Goal: Contribute content

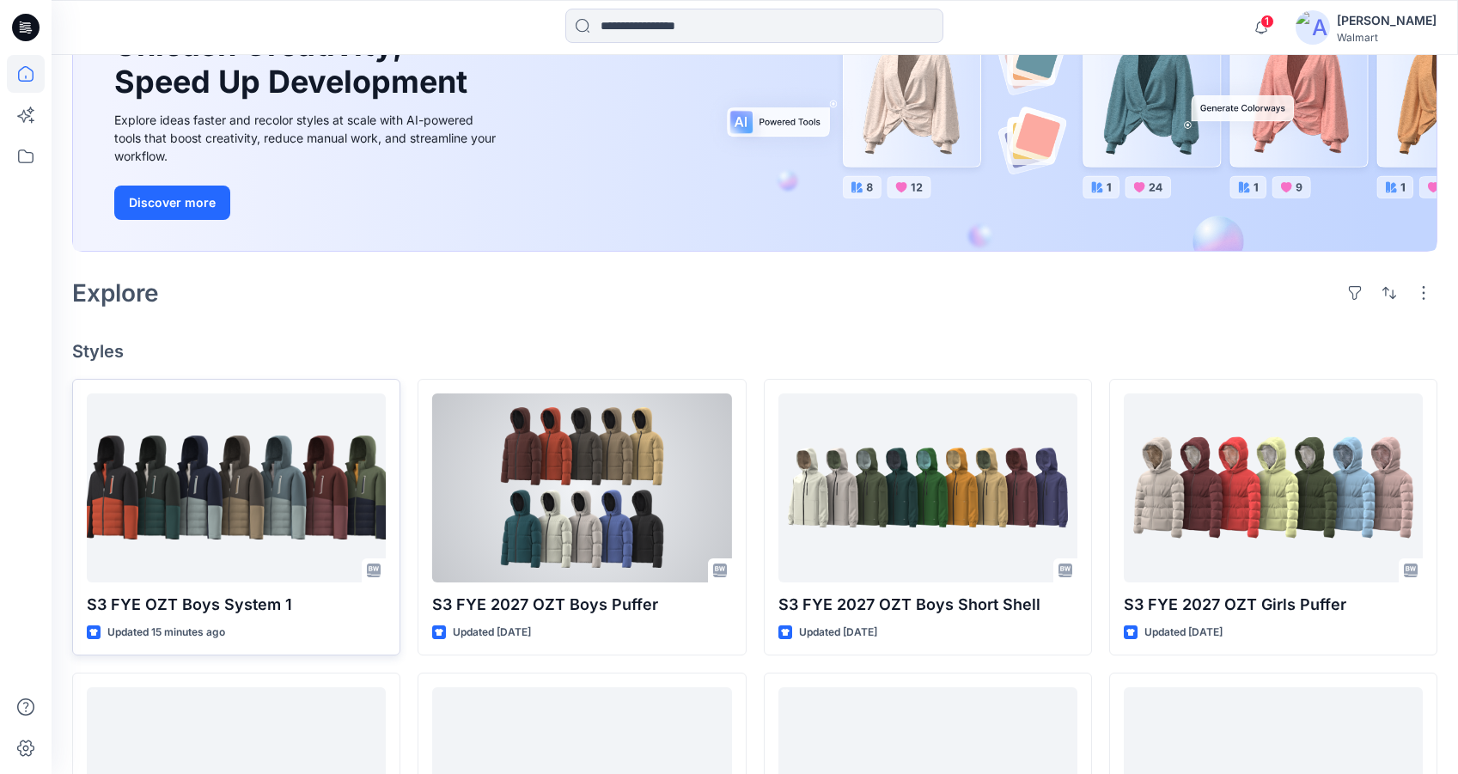
scroll to position [197, 0]
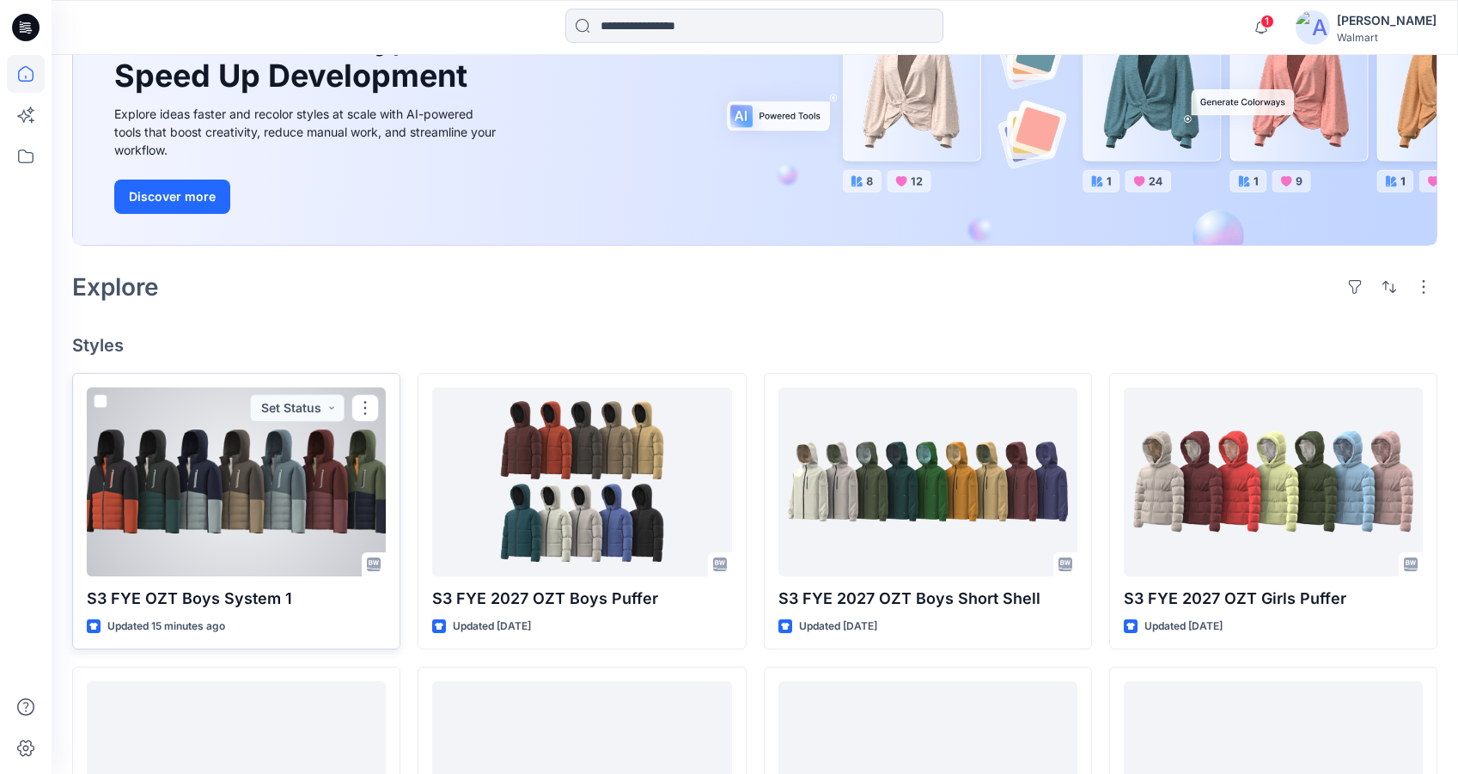
click at [352, 495] on div at bounding box center [236, 481] width 299 height 189
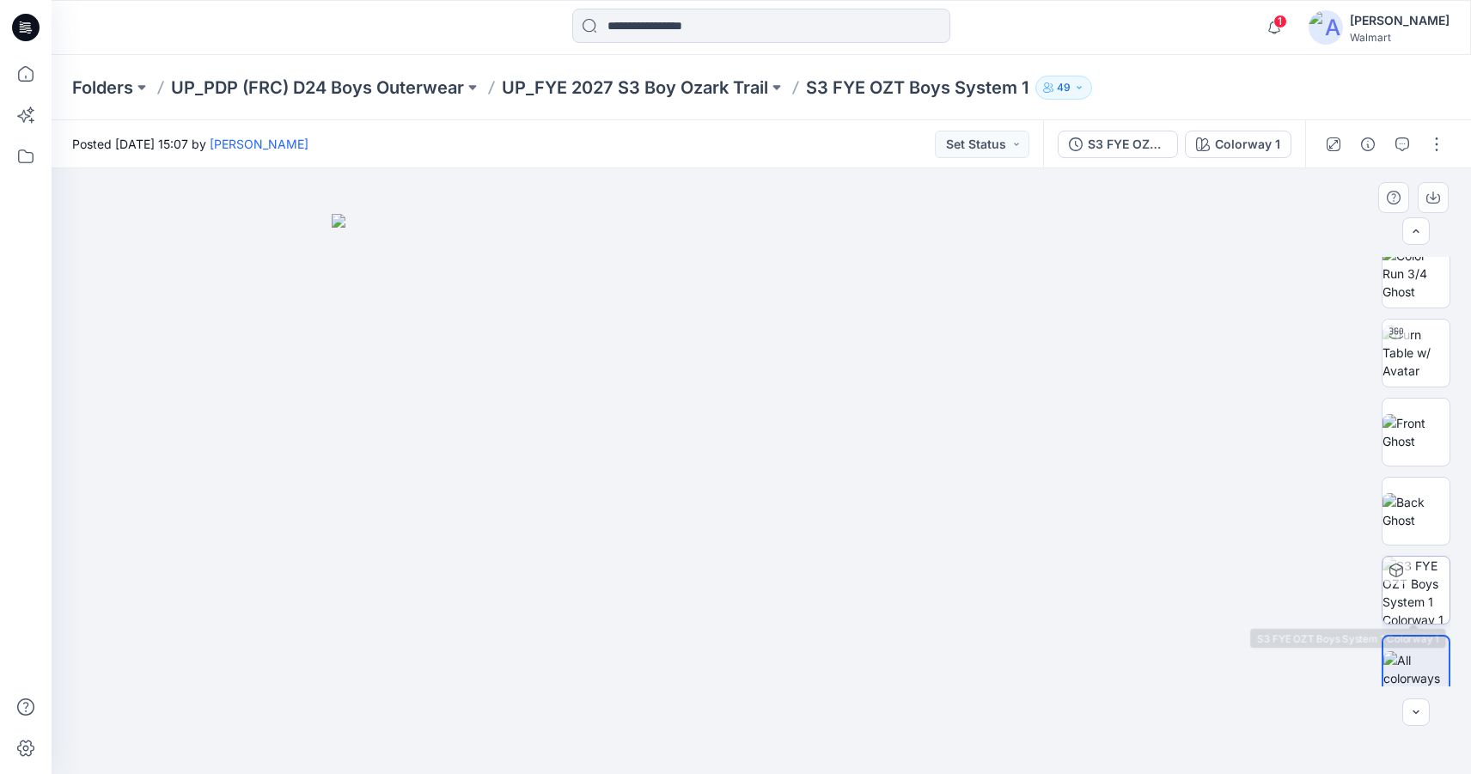
scroll to position [34, 0]
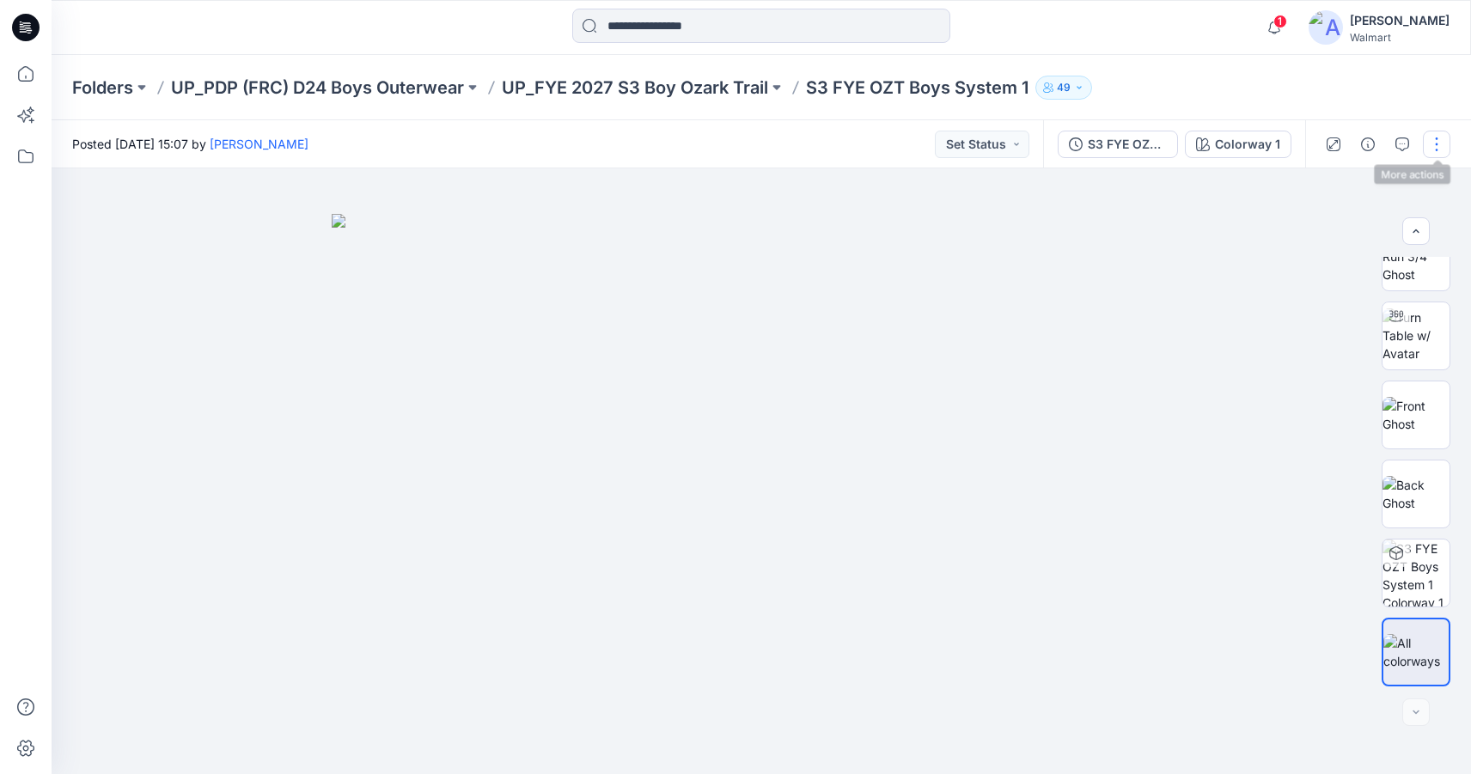
click at [1435, 143] on button "button" at bounding box center [1436, 144] width 27 height 27
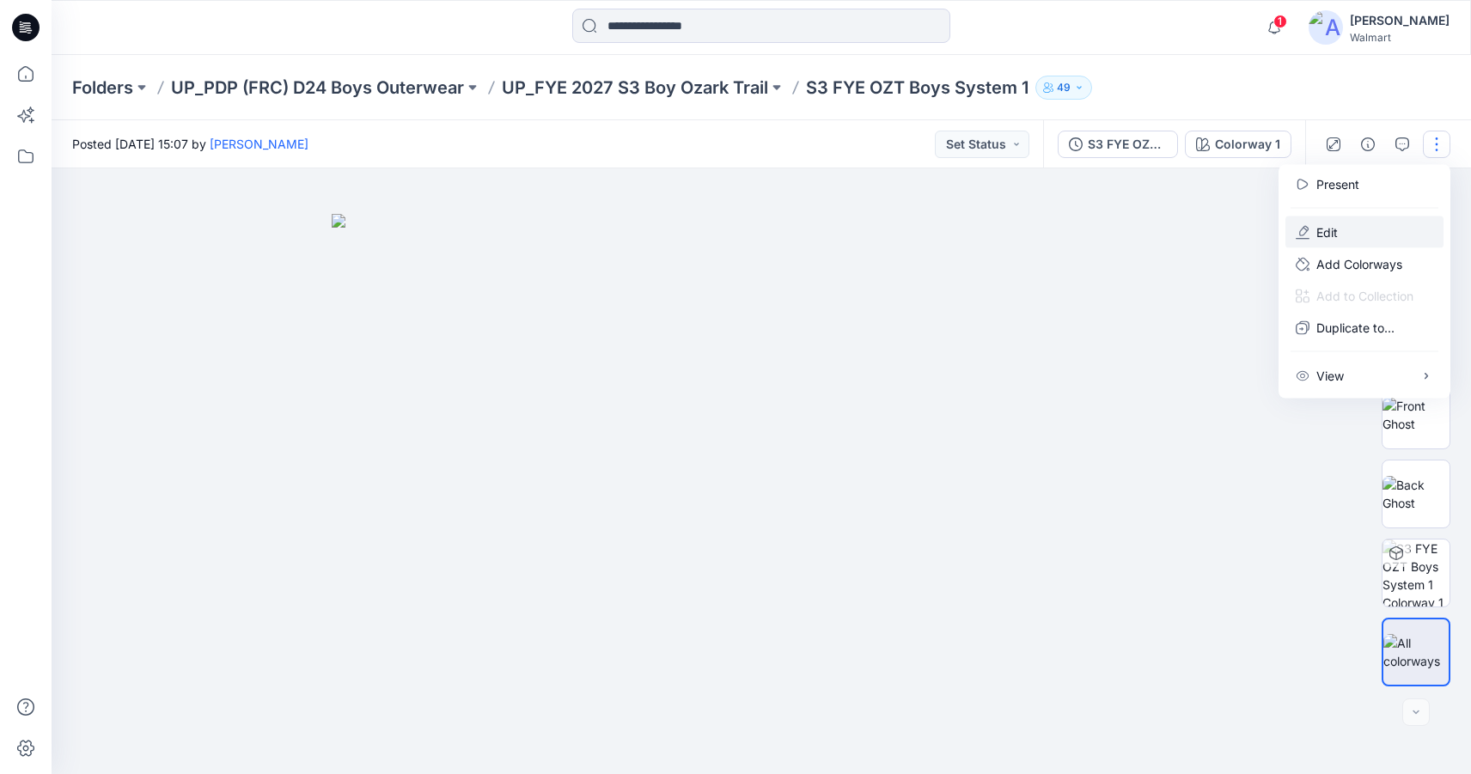
click at [1363, 234] on button "Edit" at bounding box center [1364, 232] width 158 height 32
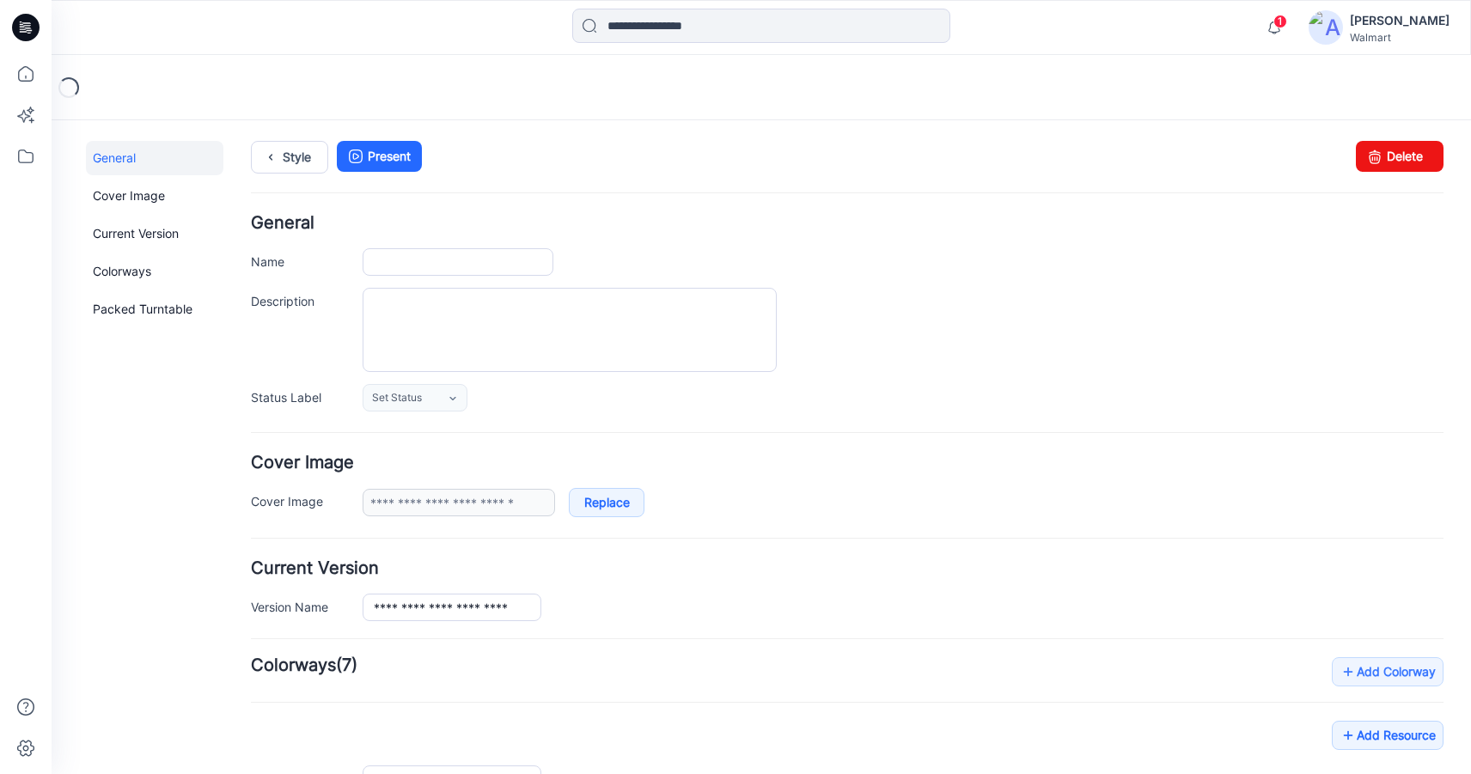
type input "**********"
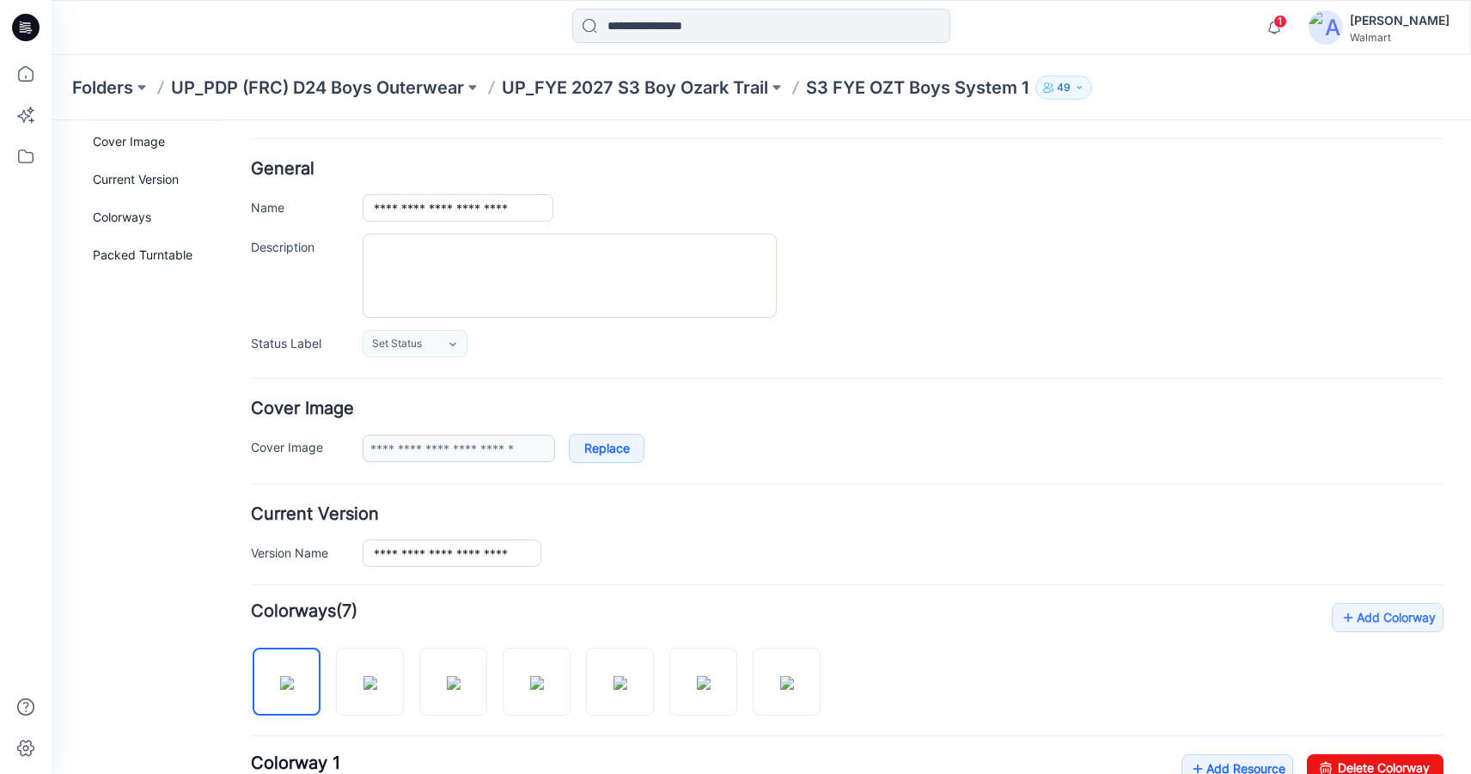
scroll to position [338, 0]
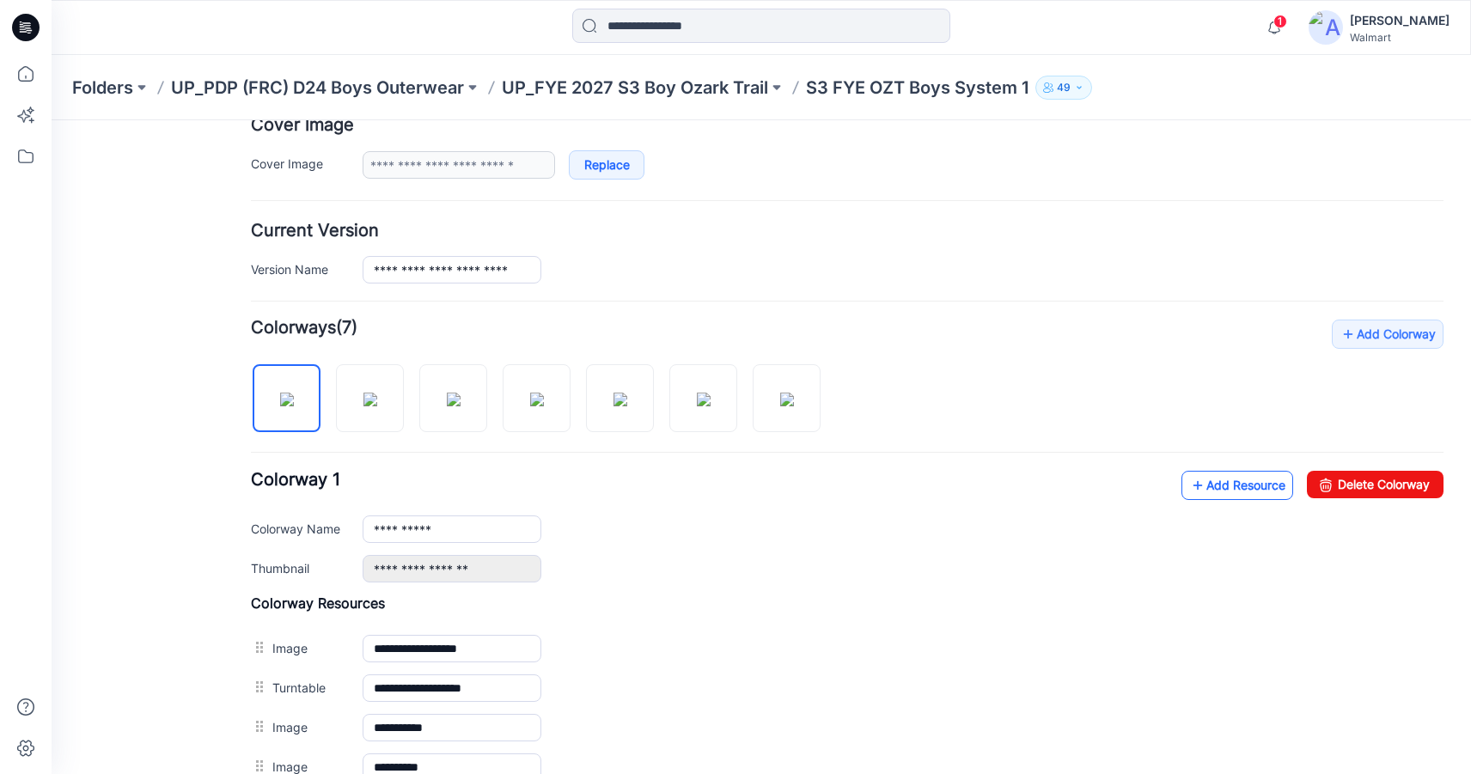
click at [1228, 496] on link "Add Resource" at bounding box center [1237, 485] width 112 height 29
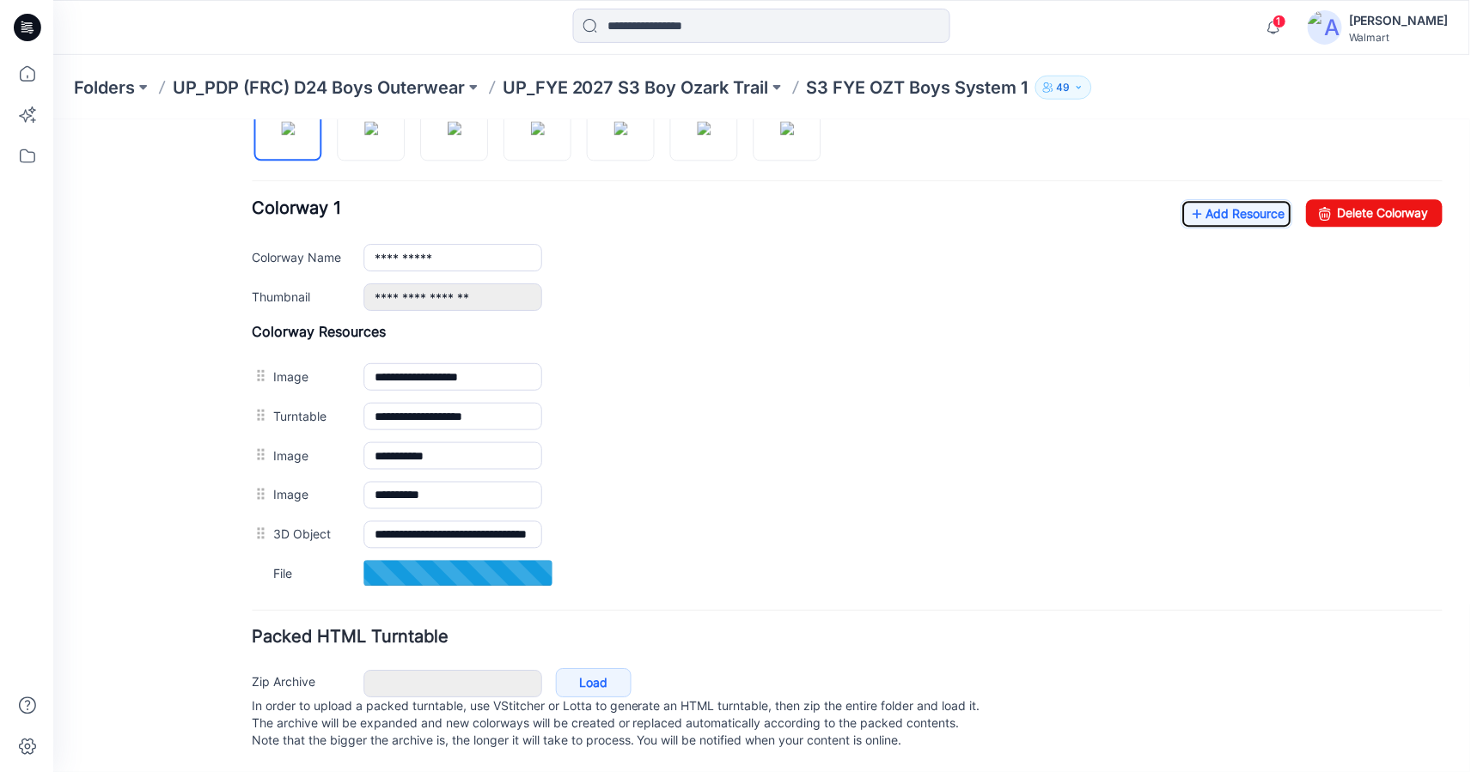
scroll to position [627, 0]
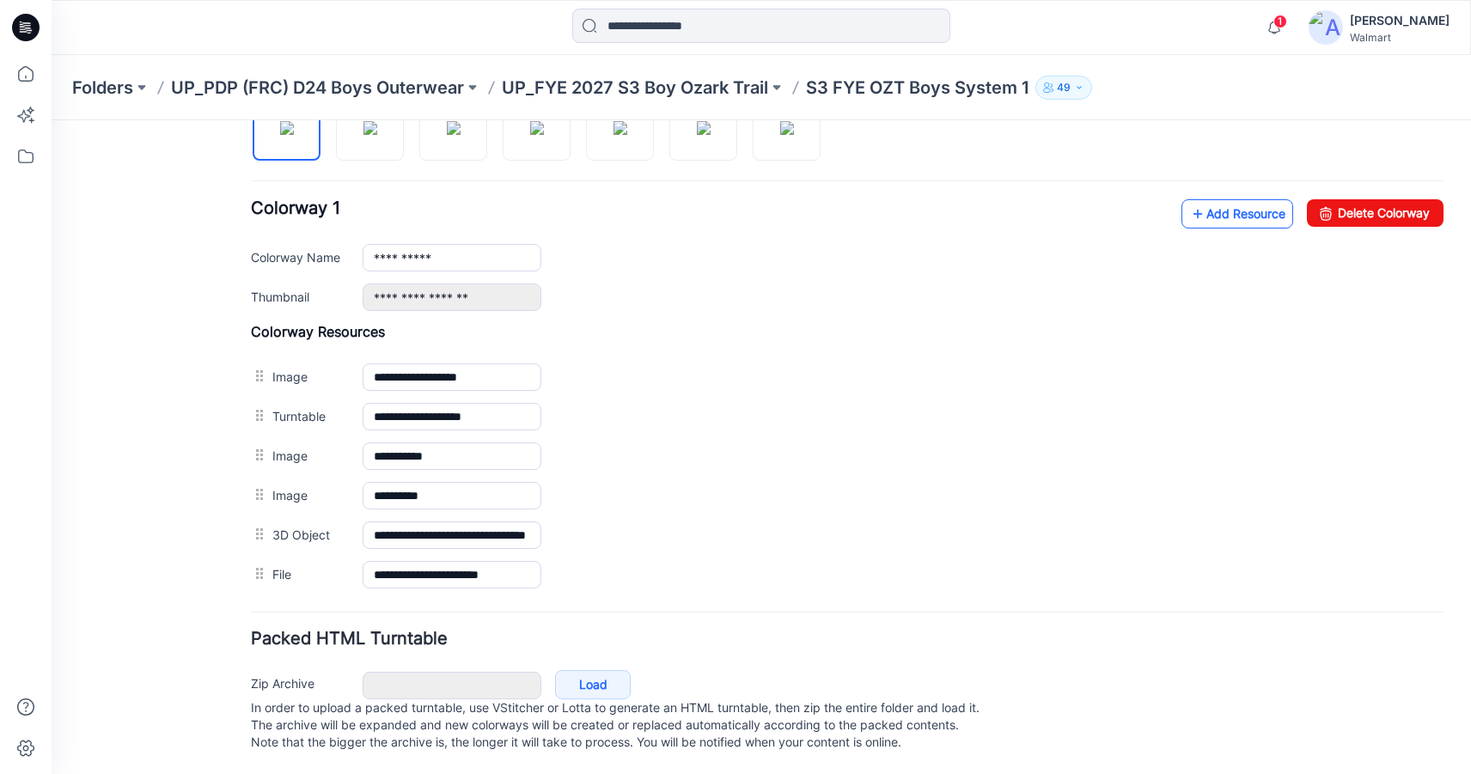
click at [1240, 203] on link "Add Resource" at bounding box center [1237, 213] width 112 height 29
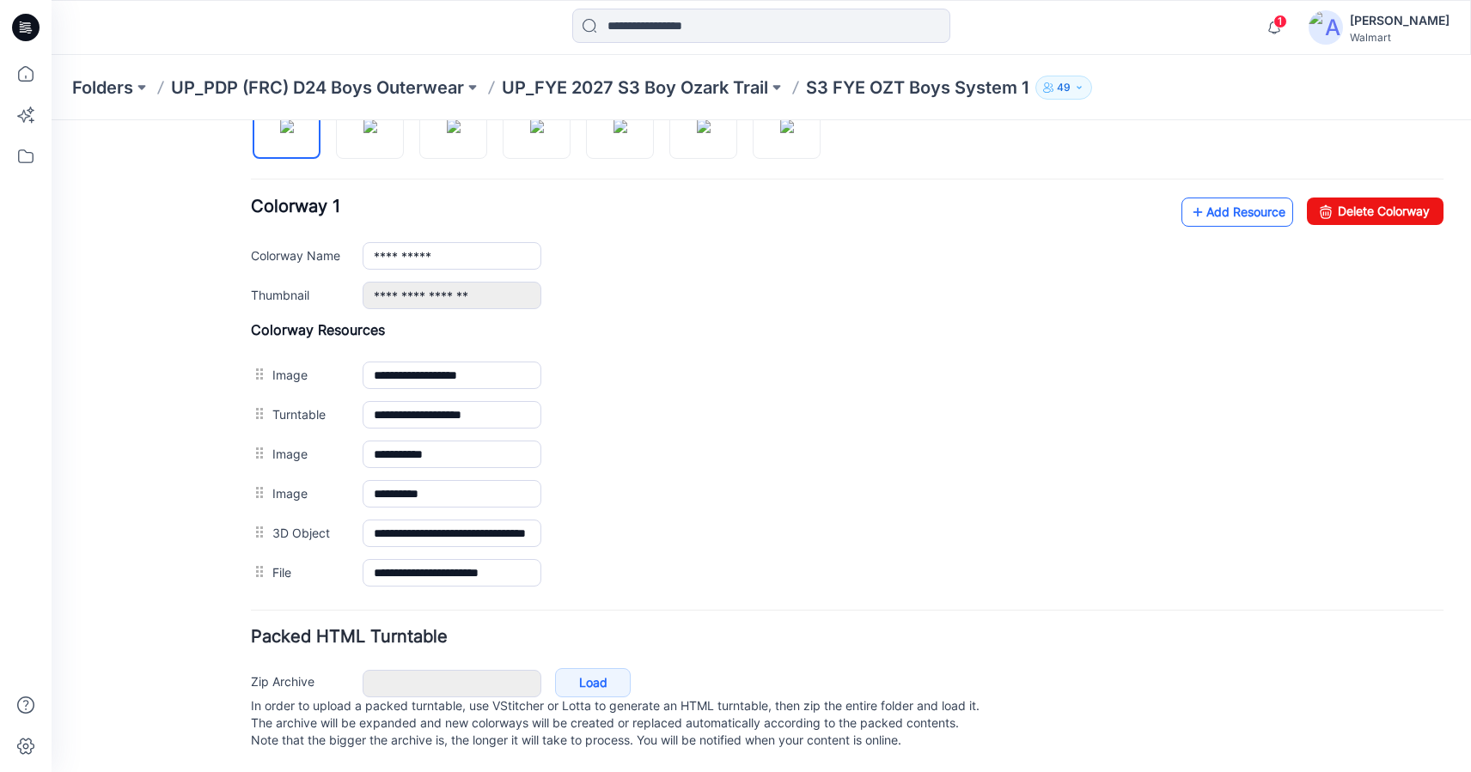
click at [1189, 198] on icon at bounding box center [1197, 211] width 17 height 27
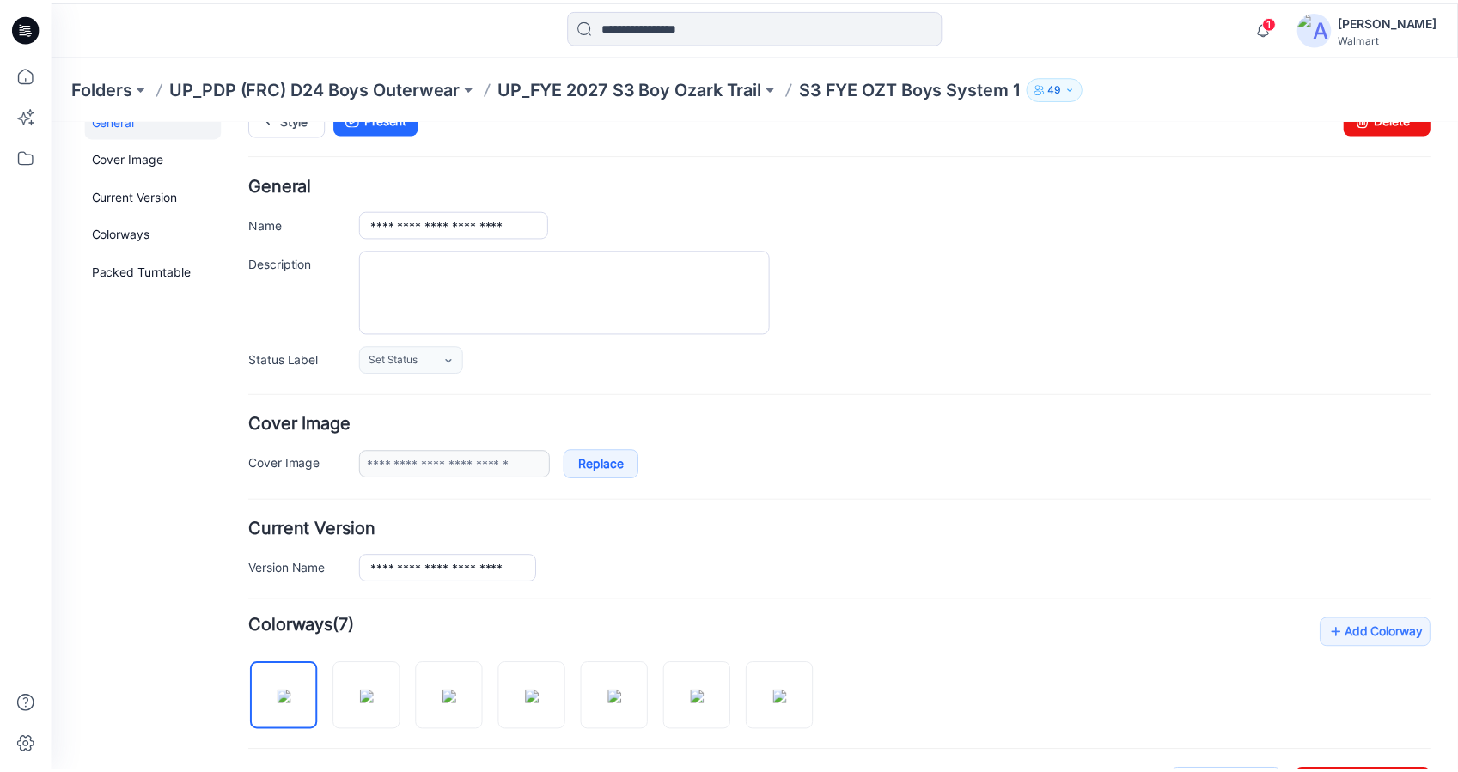
scroll to position [0, 0]
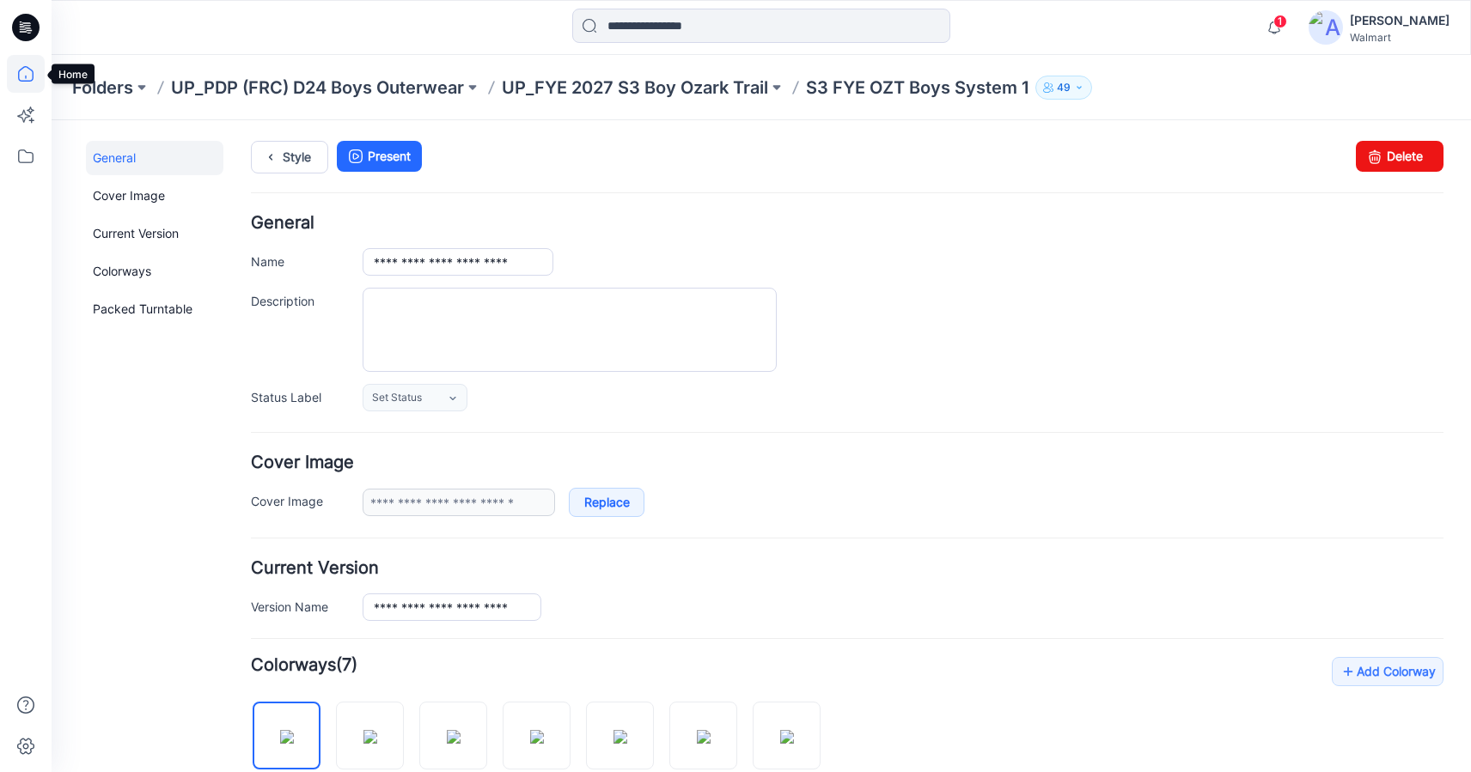
click at [29, 76] on icon at bounding box center [26, 74] width 38 height 38
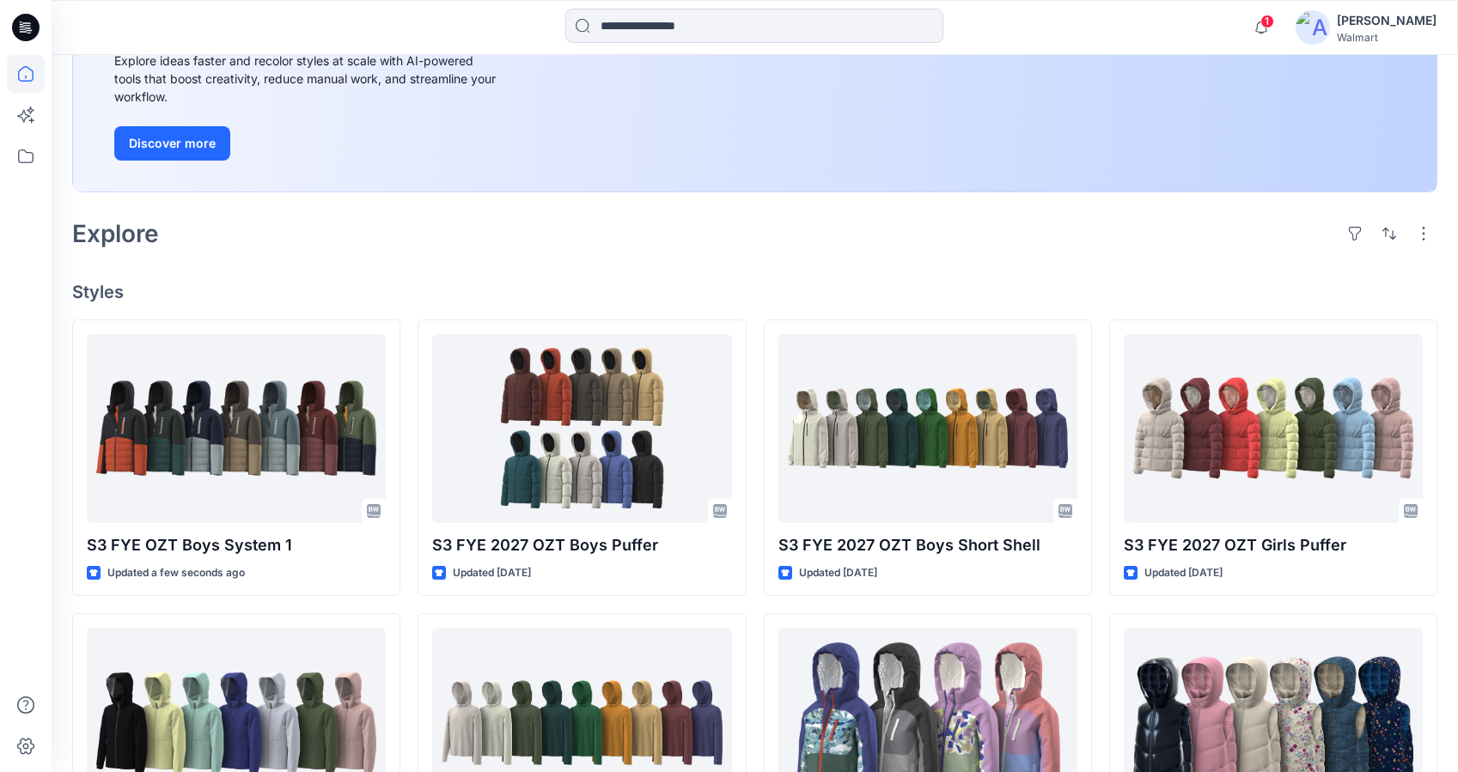
scroll to position [294, 0]
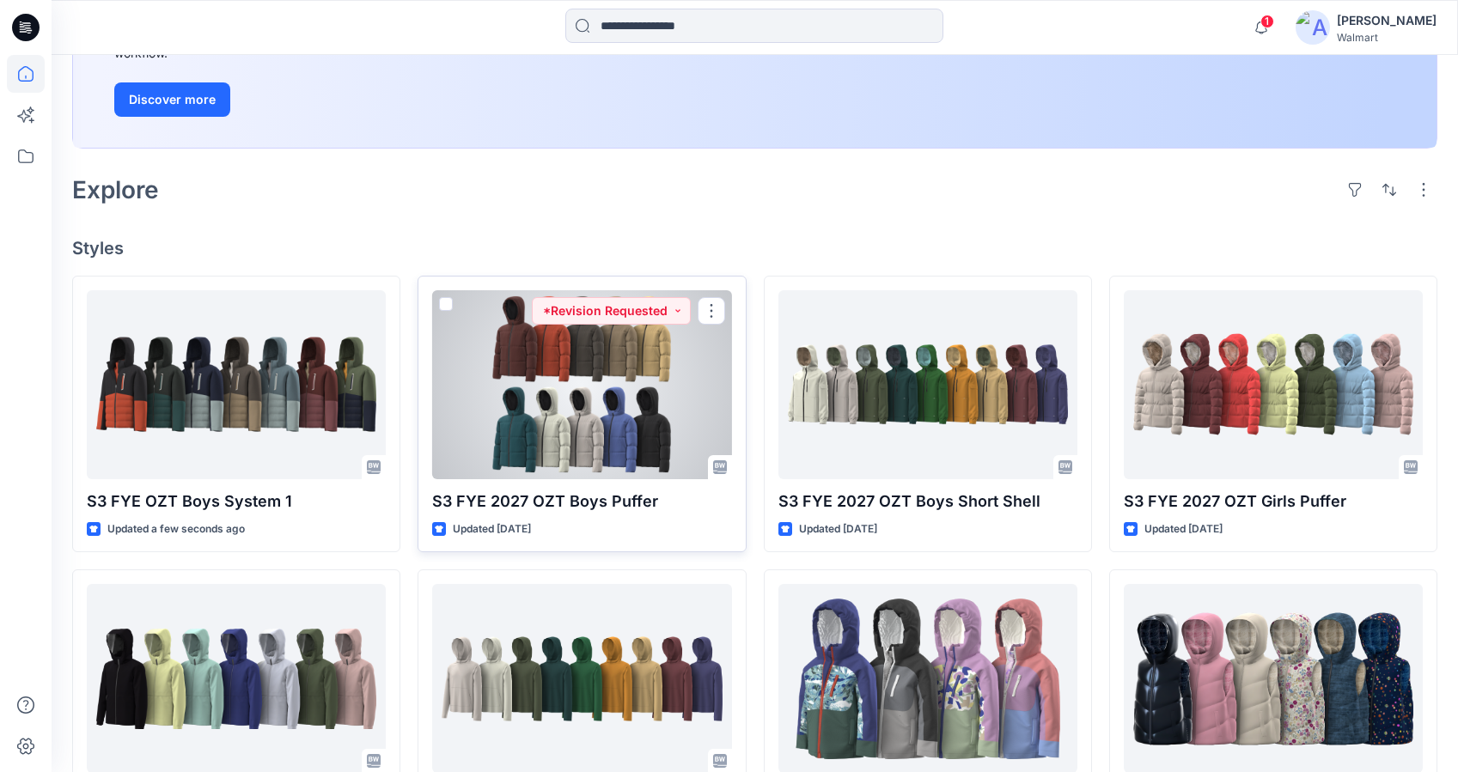
click at [547, 421] on div at bounding box center [581, 384] width 299 height 189
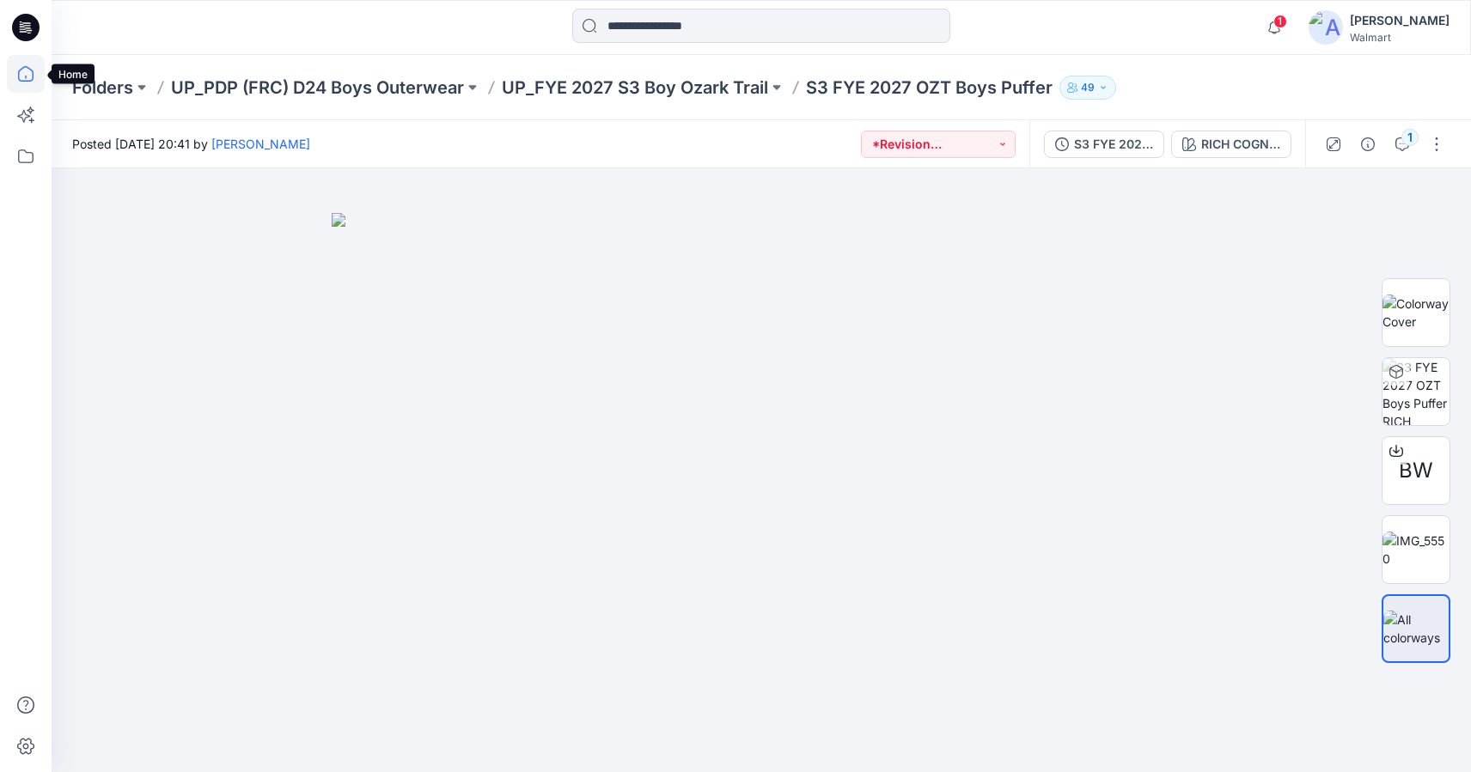
click at [18, 72] on icon at bounding box center [25, 73] width 15 height 15
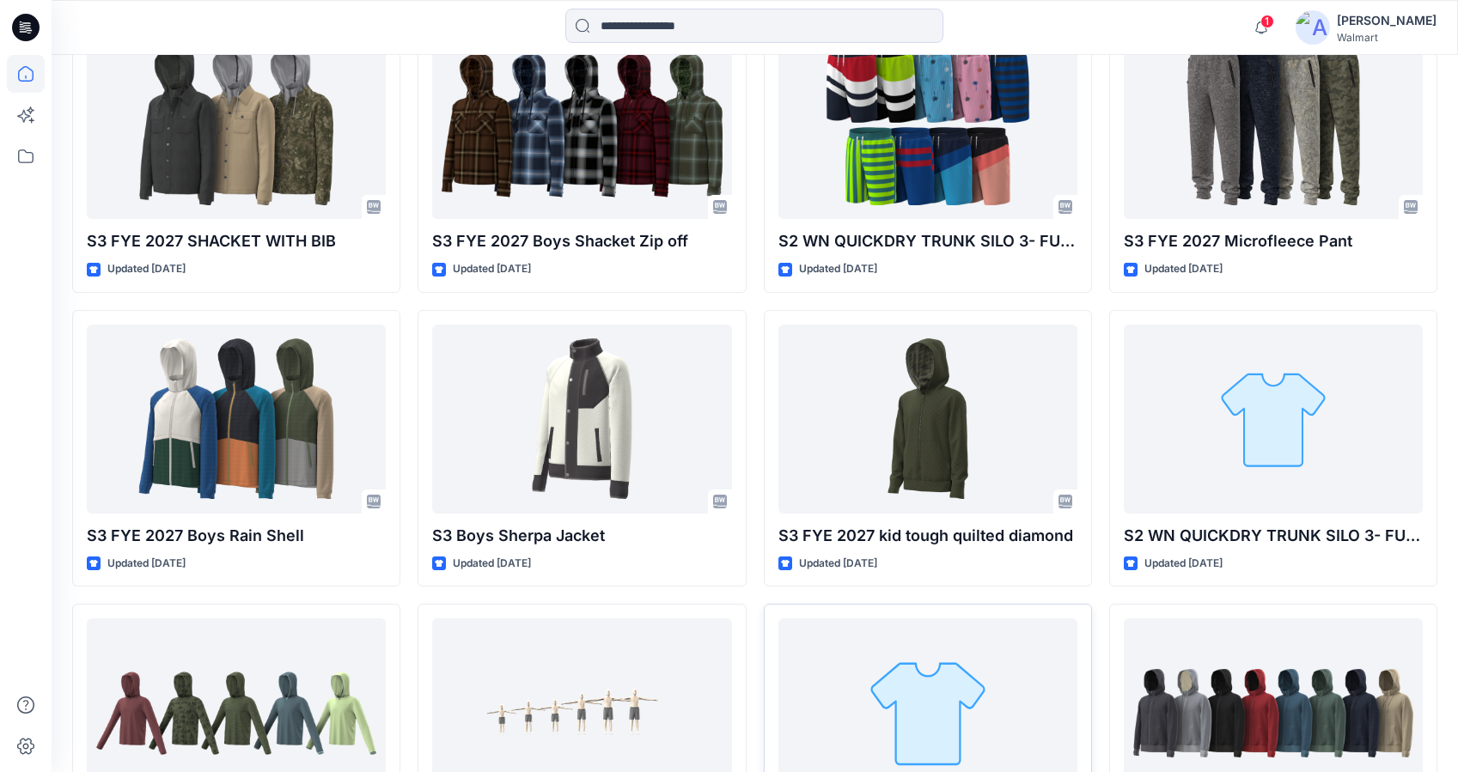
scroll to position [2026, 0]
